Goal: Task Accomplishment & Management: Use online tool/utility

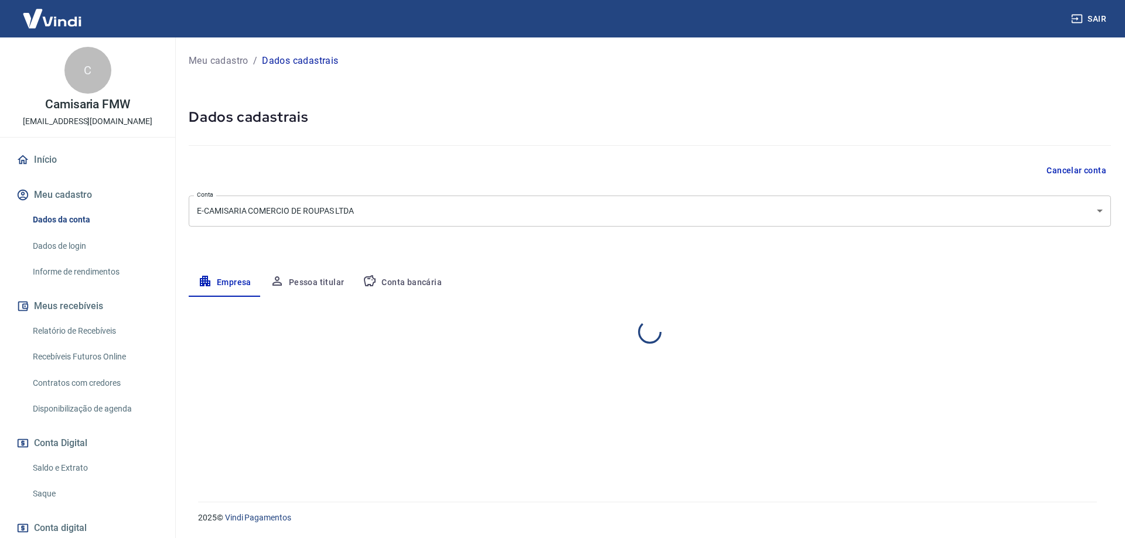
select select "SP"
select select "business"
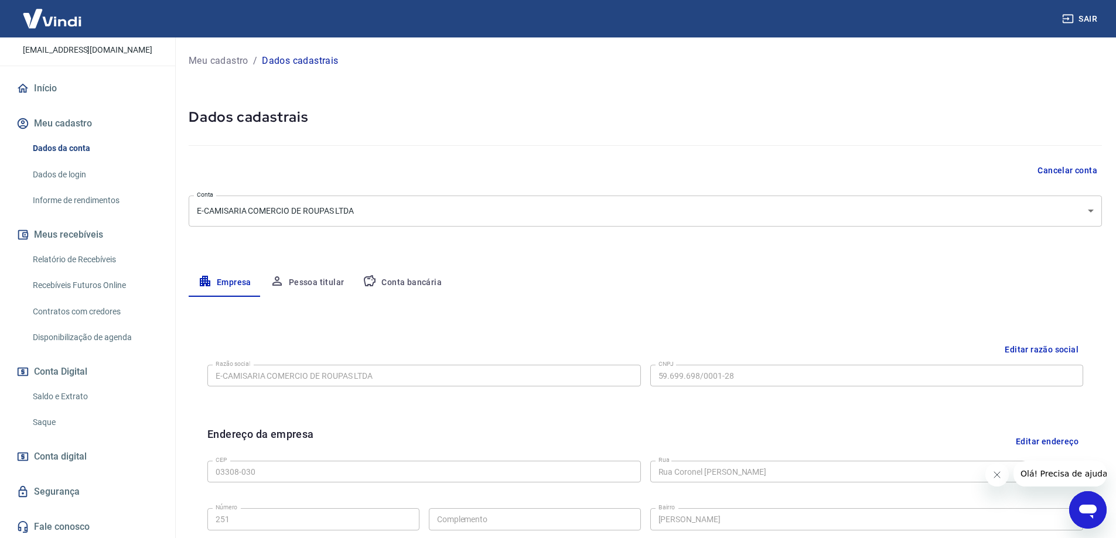
scroll to position [73, 0]
click at [78, 395] on link "Saldo e Extrato" at bounding box center [94, 395] width 133 height 24
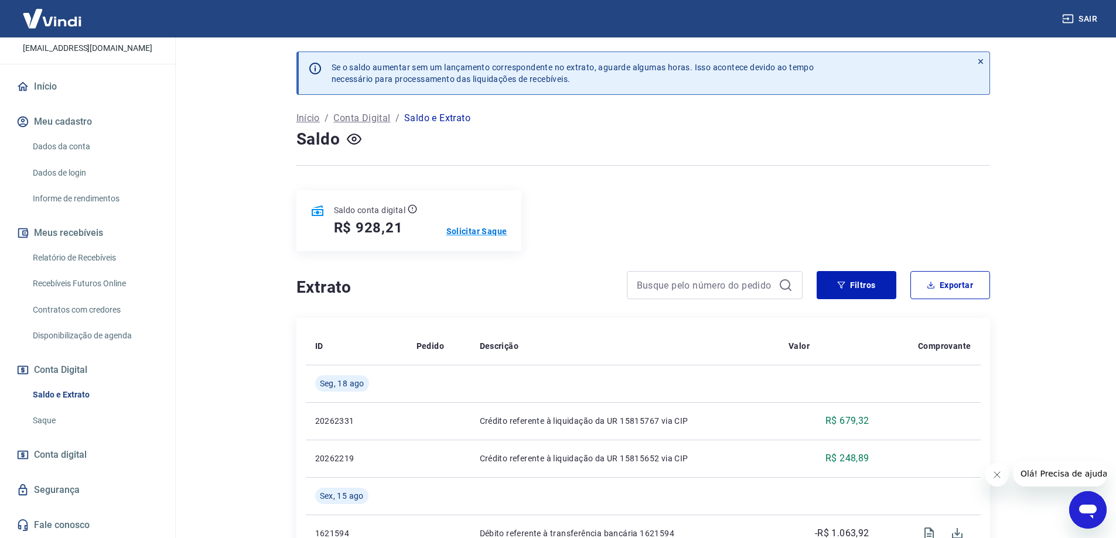
click at [478, 228] on p "Solicitar Saque" at bounding box center [476, 232] width 61 height 12
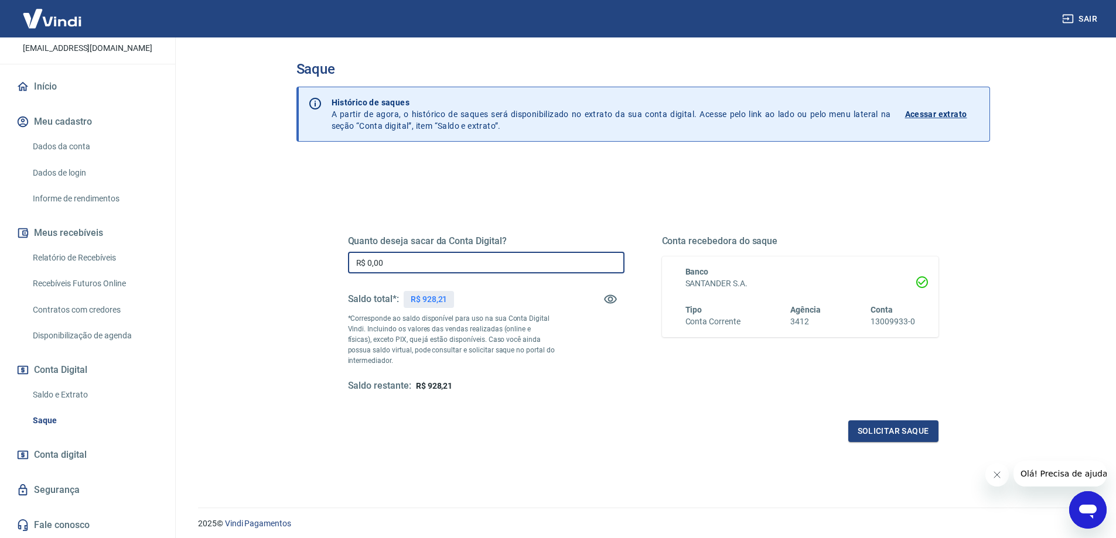
click at [456, 271] on input "R$ 0,00" at bounding box center [486, 263] width 277 height 22
type input "R$ 928,12"
click at [913, 427] on button "Solicitar saque" at bounding box center [893, 432] width 90 height 22
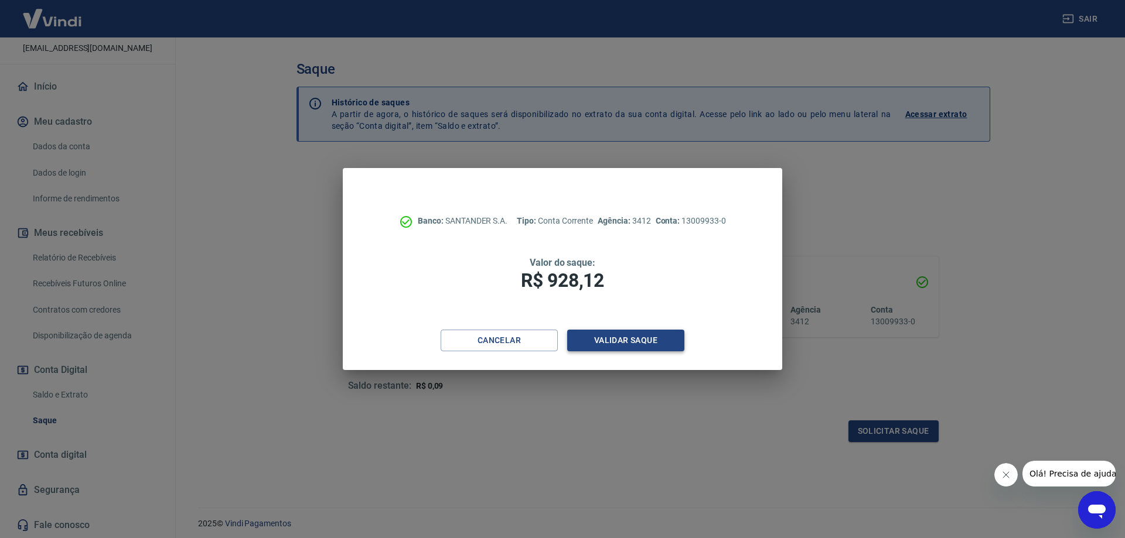
click at [617, 345] on button "Validar saque" at bounding box center [625, 341] width 117 height 22
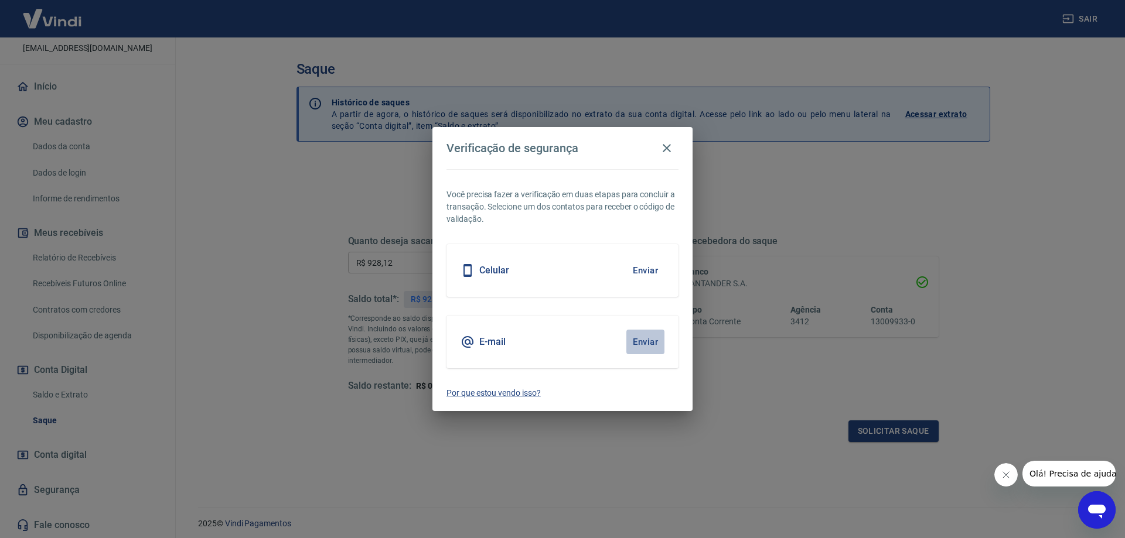
click at [650, 342] on button "Enviar" at bounding box center [645, 342] width 38 height 25
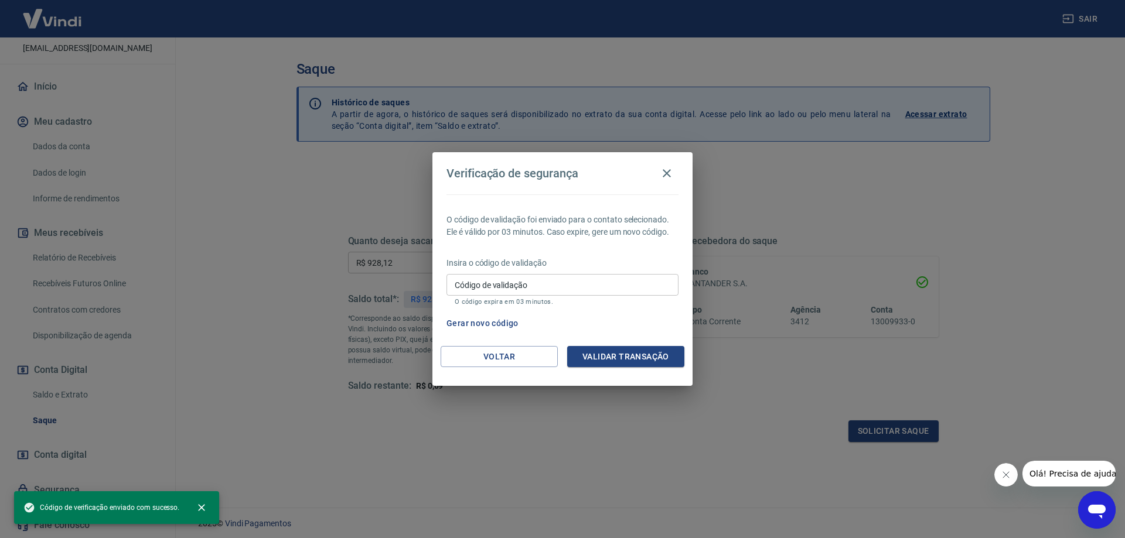
click at [548, 279] on input "Código de validação" at bounding box center [562, 285] width 232 height 22
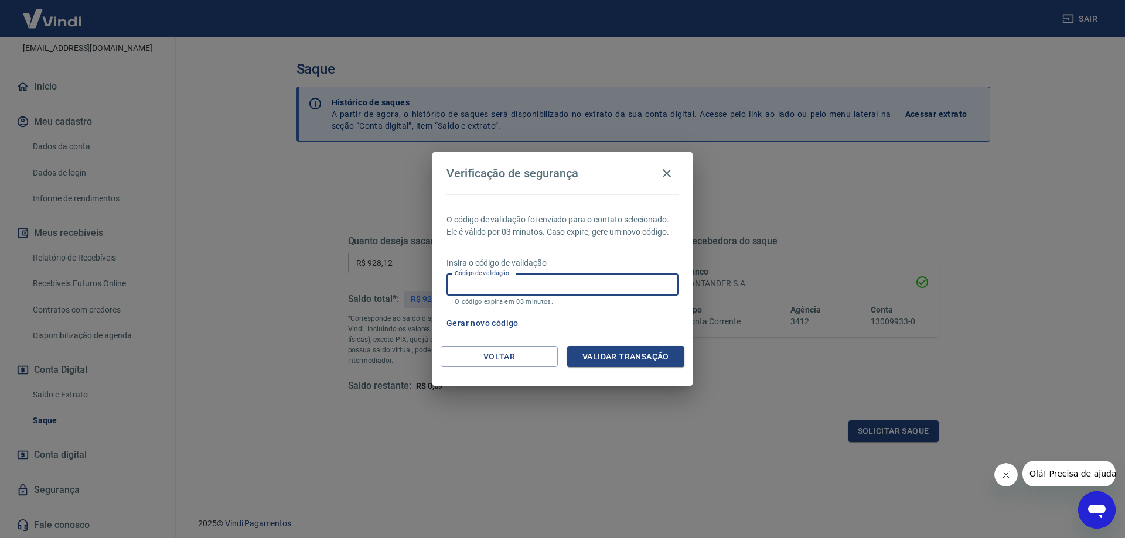
paste input "766817"
type input "766817"
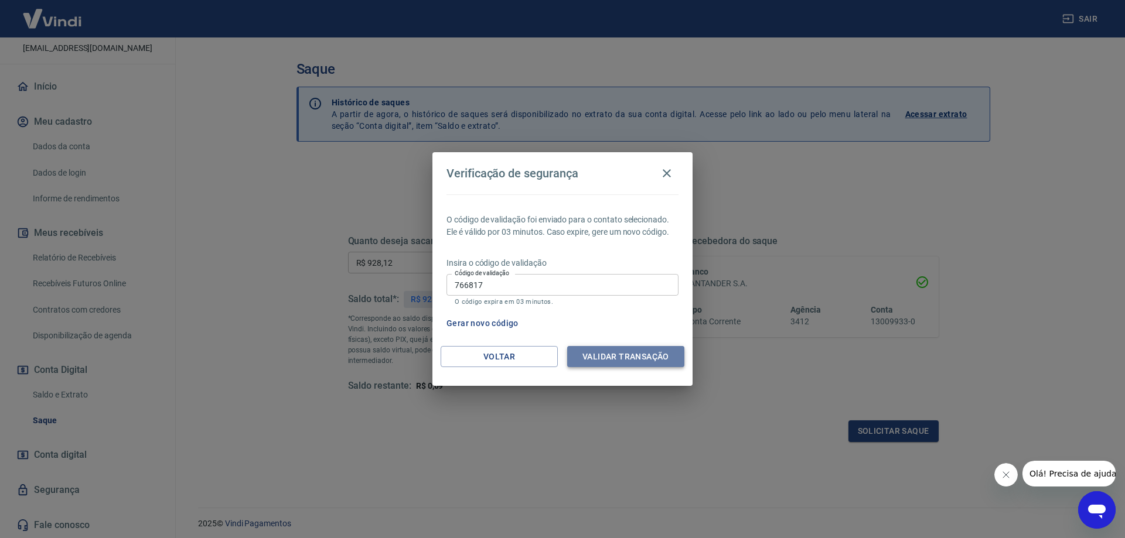
click at [637, 355] on button "Validar transação" at bounding box center [625, 357] width 117 height 22
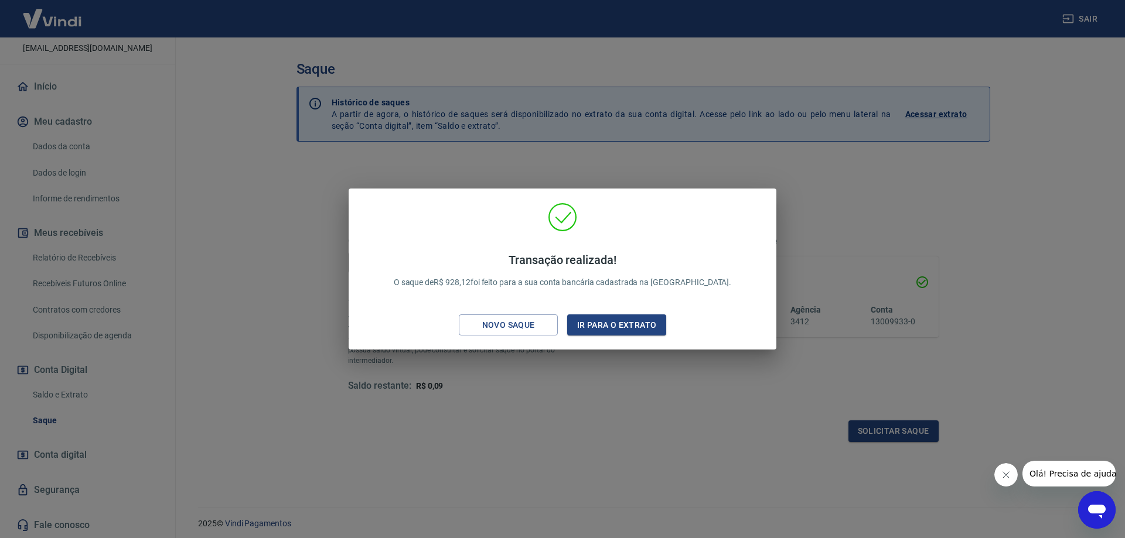
click at [596, 146] on div "Transação realizada! O saque de R$ 928,12 foi feito para a sua conta bancária c…" at bounding box center [562, 269] width 1125 height 538
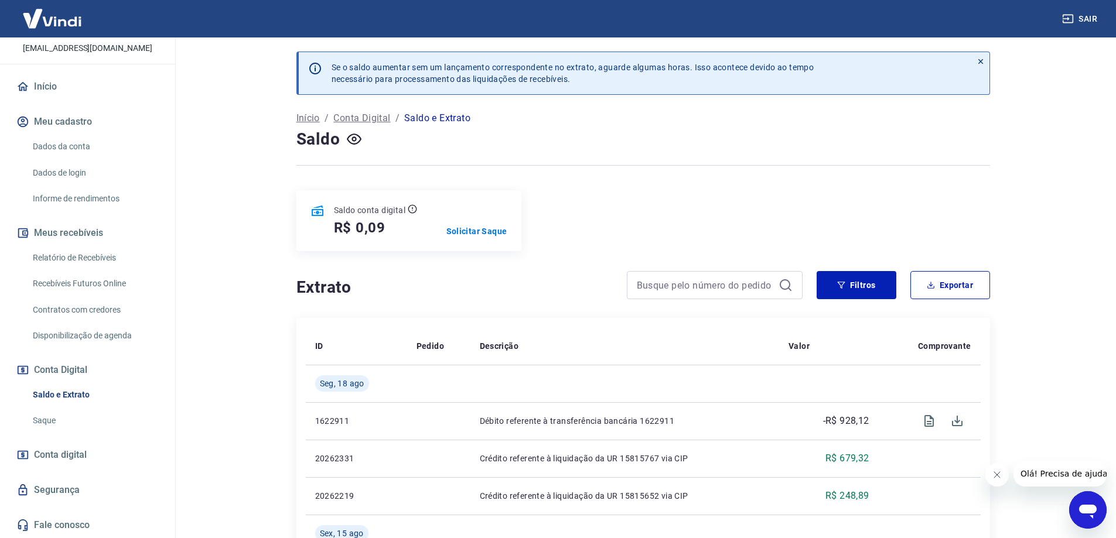
drag, startPoint x: 791, startPoint y: 225, endPoint x: 780, endPoint y: 238, distance: 17.1
click at [791, 225] on div "Saldo conta digital R$ 0,09 Solicitar Saque" at bounding box center [643, 220] width 694 height 61
